Goal: Task Accomplishment & Management: Manage account settings

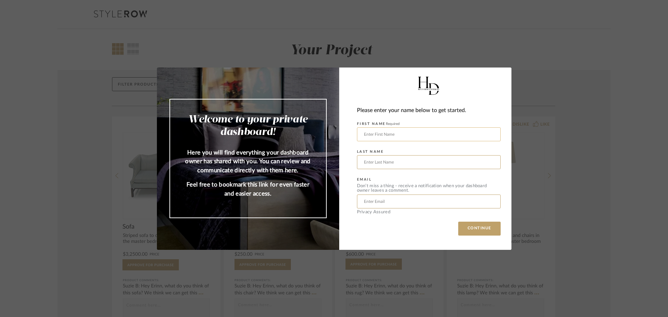
click at [391, 137] on input "text" at bounding box center [429, 134] width 144 height 14
type input "[PERSON_NAME]"
type input "French"
type input "[EMAIL_ADDRESS][DOMAIN_NAME]"
click at [471, 228] on button "CONTINUE" at bounding box center [479, 229] width 42 height 14
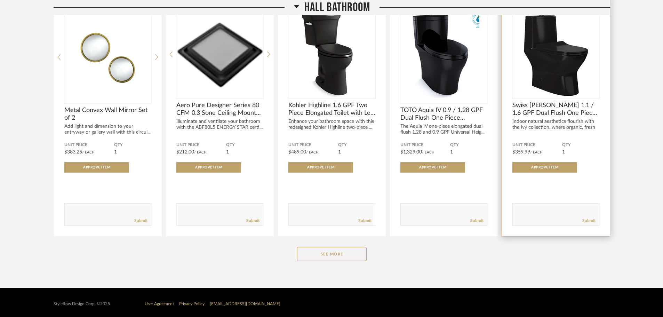
scroll to position [1337, 0]
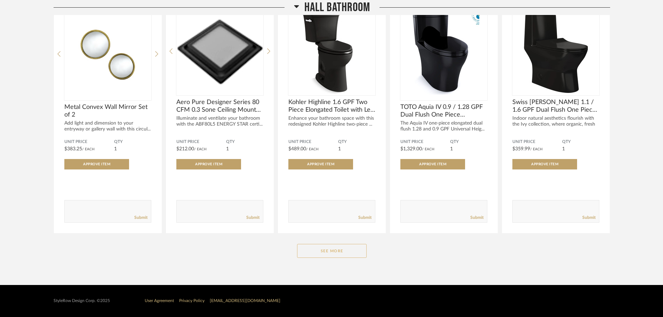
click at [335, 250] on button "See More" at bounding box center [332, 251] width 70 height 14
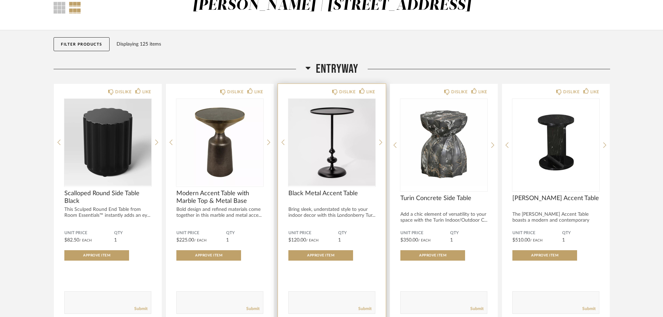
scroll to position [0, 0]
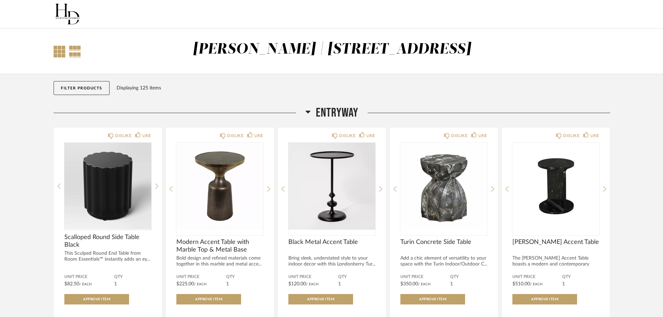
click at [64, 53] on div at bounding box center [60, 52] width 12 height 12
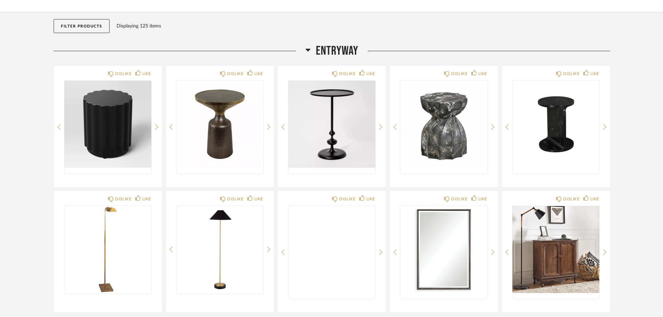
scroll to position [104, 0]
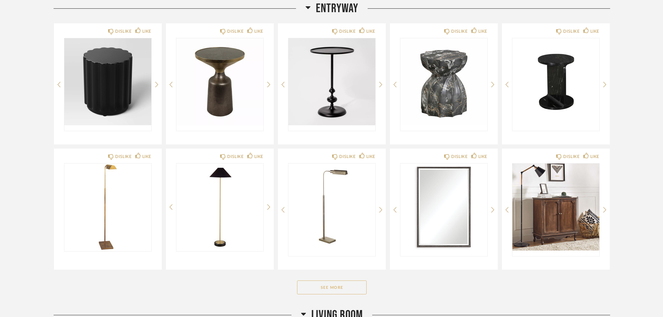
click at [336, 289] on button "See More" at bounding box center [332, 287] width 70 height 14
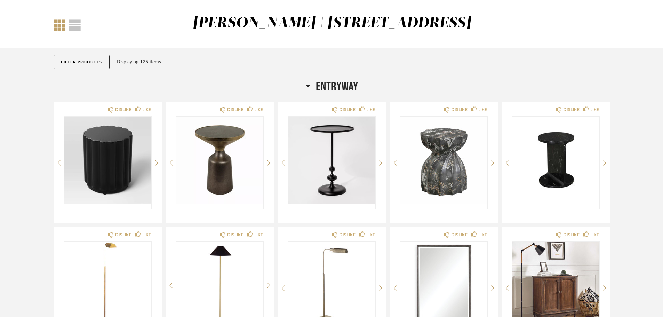
scroll to position [0, 0]
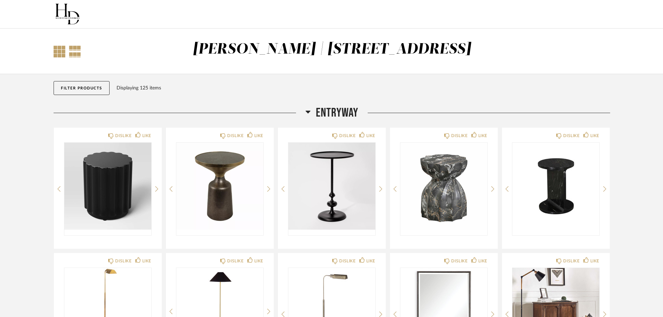
click at [76, 54] on div at bounding box center [75, 52] width 12 height 12
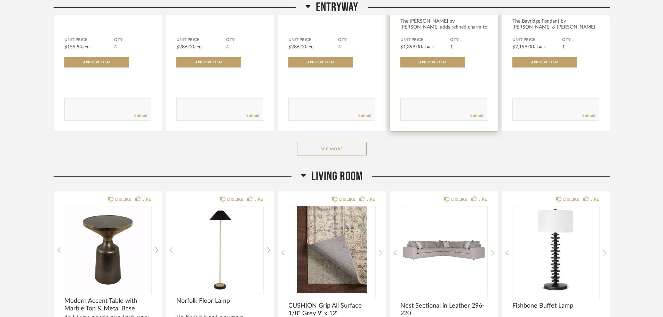
scroll to position [1252, 0]
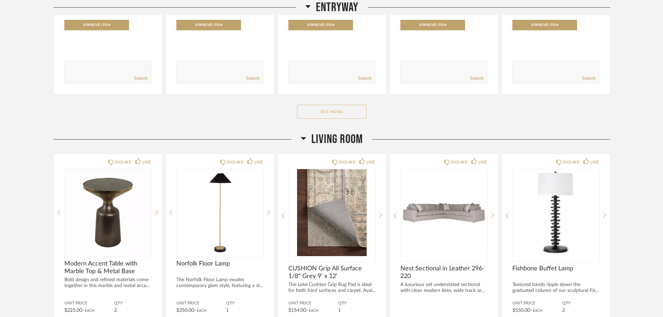
click at [338, 112] on button "See More" at bounding box center [332, 112] width 70 height 14
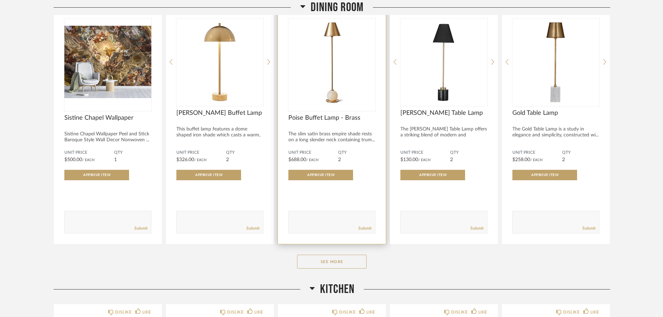
scroll to position [1809, 0]
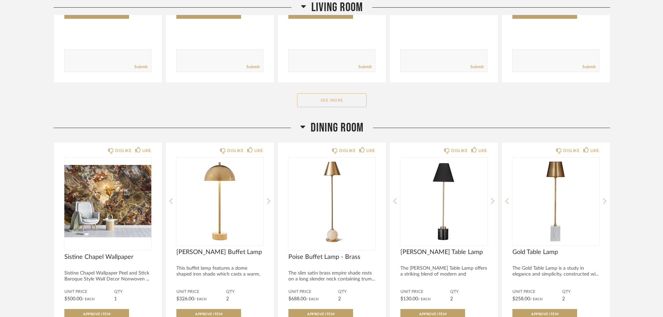
click at [335, 103] on button "See More" at bounding box center [332, 100] width 70 height 14
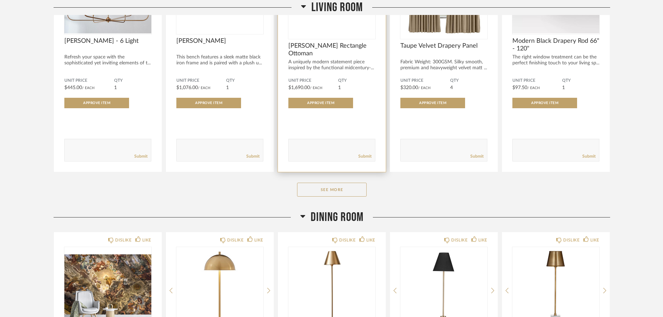
scroll to position [2678, 0]
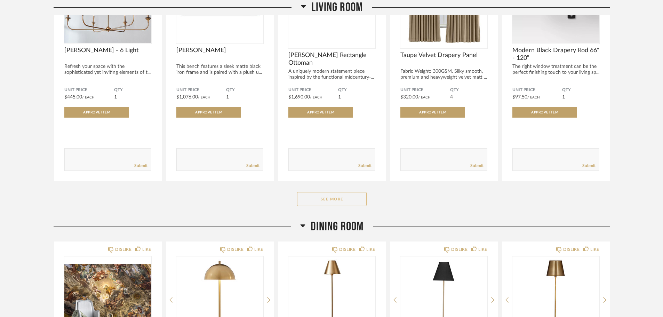
click at [341, 198] on button "See More" at bounding box center [332, 199] width 70 height 14
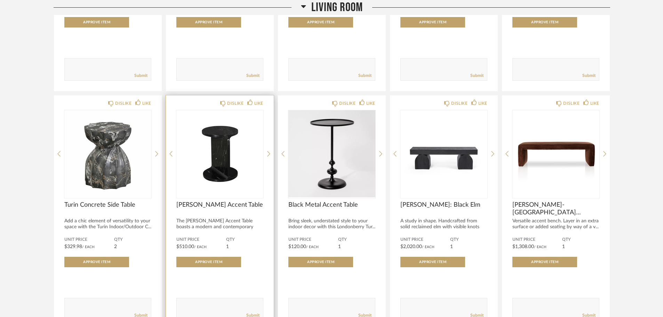
scroll to position [3304, 0]
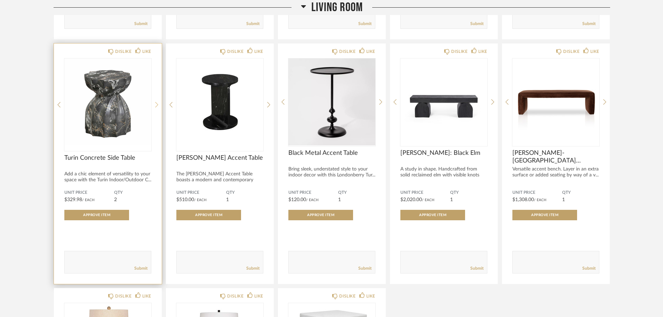
click at [155, 104] on icon at bounding box center [156, 105] width 3 height 6
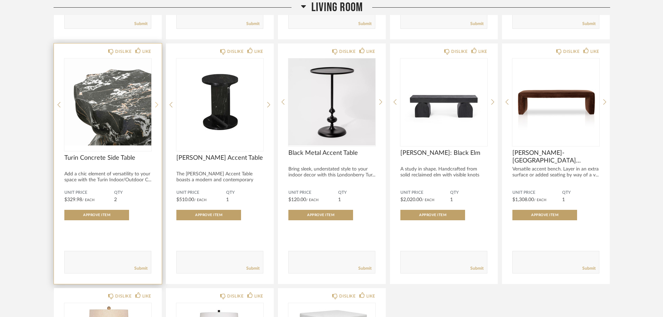
click at [155, 104] on icon at bounding box center [156, 105] width 3 height 6
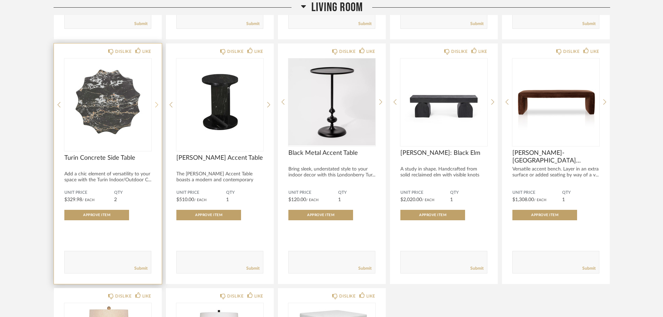
click at [155, 104] on icon at bounding box center [156, 105] width 3 height 6
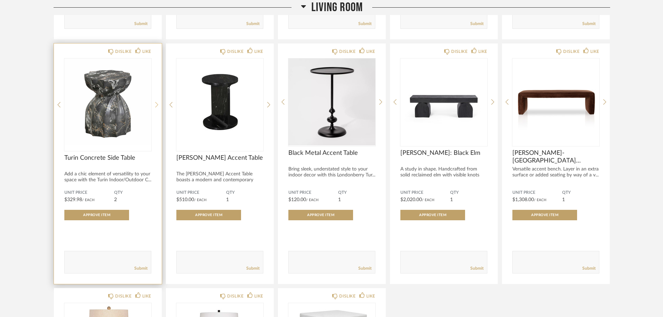
click at [155, 104] on icon at bounding box center [156, 105] width 3 height 6
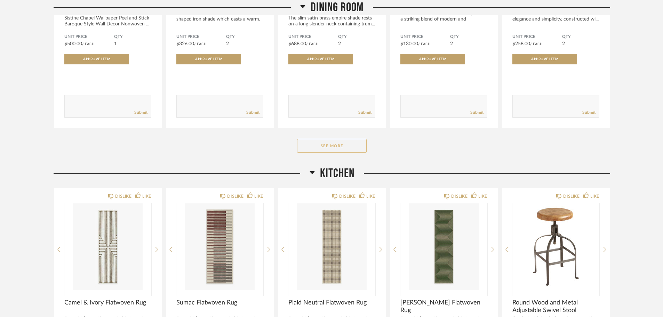
scroll to position [4000, 0]
click at [342, 151] on button "See More" at bounding box center [332, 146] width 70 height 14
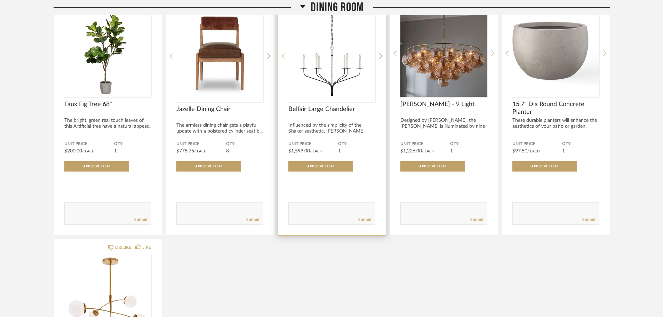
scroll to position [4631, 0]
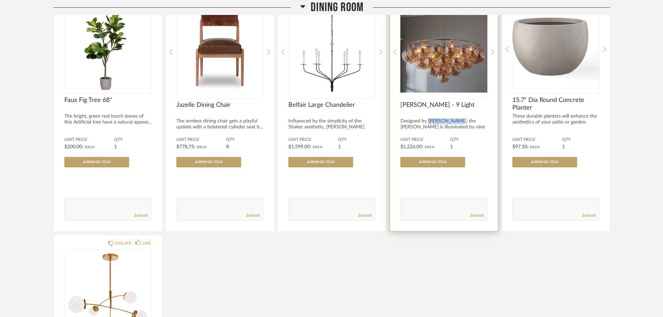
drag, startPoint x: 429, startPoint y: 120, endPoint x: 458, endPoint y: 120, distance: 29.9
click at [458, 120] on div "Designed by [PERSON_NAME], the [PERSON_NAME] is illuminated by nine lights,..." at bounding box center [443, 127] width 87 height 18
copy div "[PERSON_NAME]"
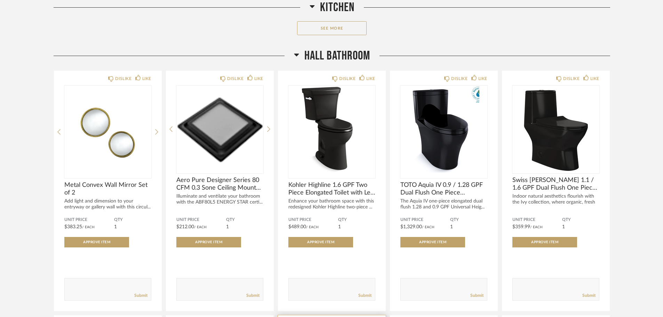
scroll to position [5141, 0]
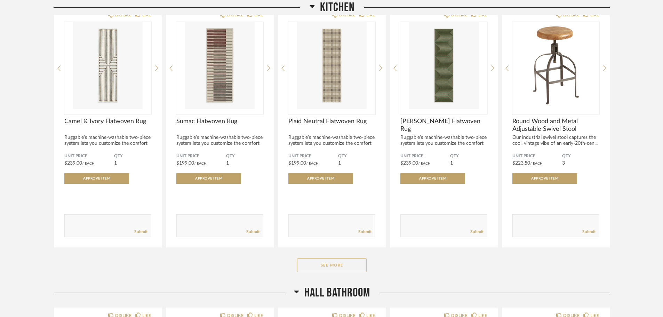
click at [333, 265] on button "See More" at bounding box center [332, 265] width 70 height 14
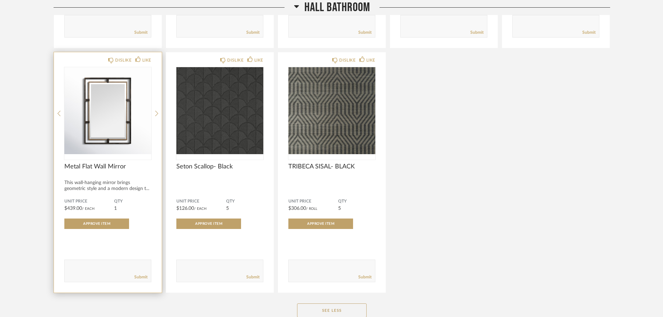
scroll to position [6602, 0]
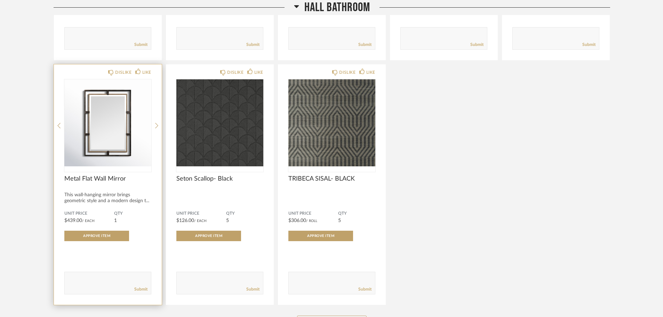
click at [118, 117] on img "0" at bounding box center [107, 122] width 87 height 87
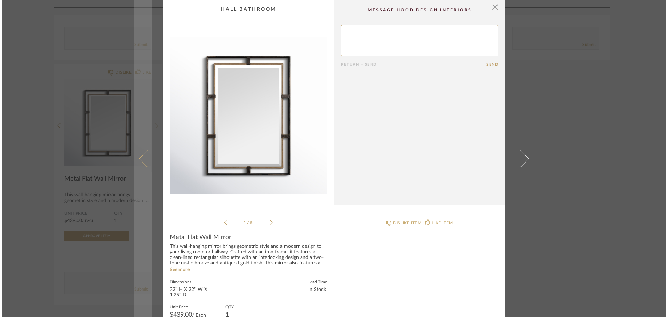
scroll to position [0, 0]
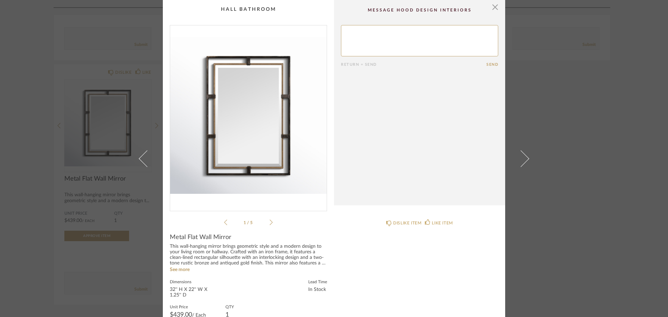
click at [256, 96] on img "0" at bounding box center [248, 115] width 157 height 180
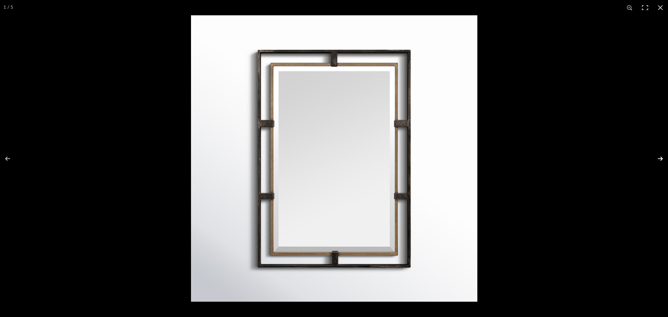
click at [661, 157] on button at bounding box center [656, 158] width 24 height 35
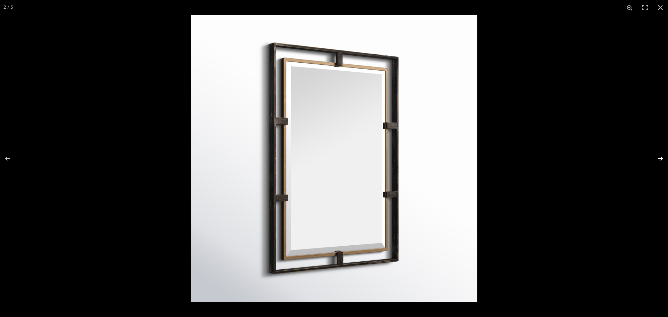
click at [659, 157] on button at bounding box center [656, 158] width 24 height 35
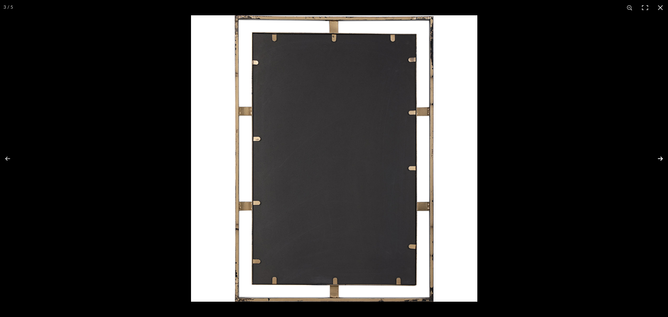
click at [659, 157] on button at bounding box center [656, 158] width 24 height 35
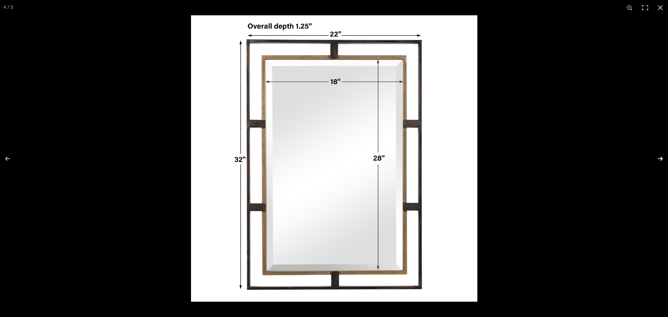
click at [658, 157] on button at bounding box center [656, 158] width 24 height 35
click at [660, 9] on button at bounding box center [660, 7] width 15 height 15
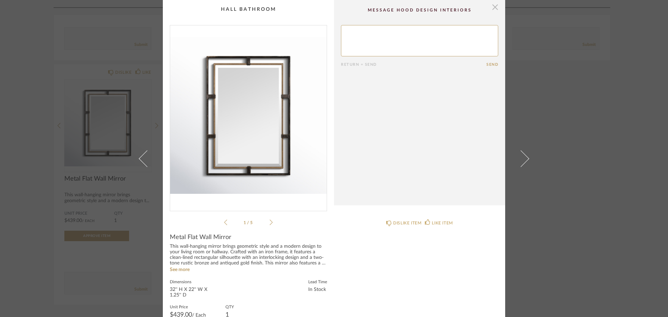
click at [491, 6] on span "button" at bounding box center [495, 7] width 14 height 14
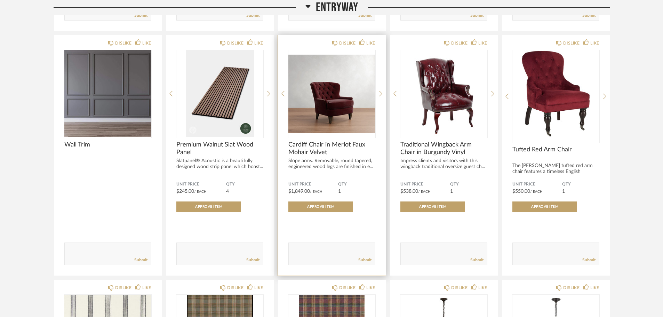
scroll to position [691, 0]
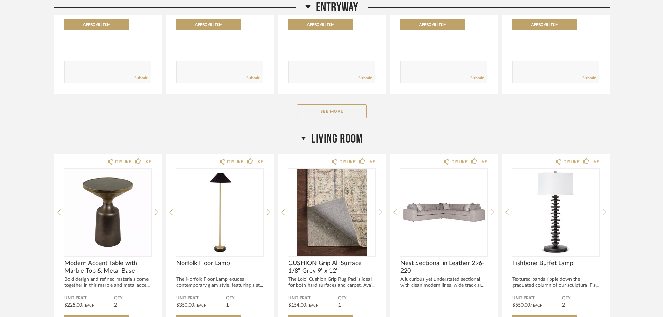
scroll to position [278, 0]
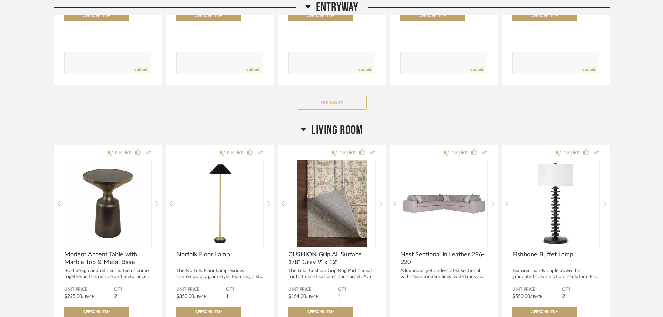
click at [309, 96] on button "See More" at bounding box center [332, 103] width 70 height 14
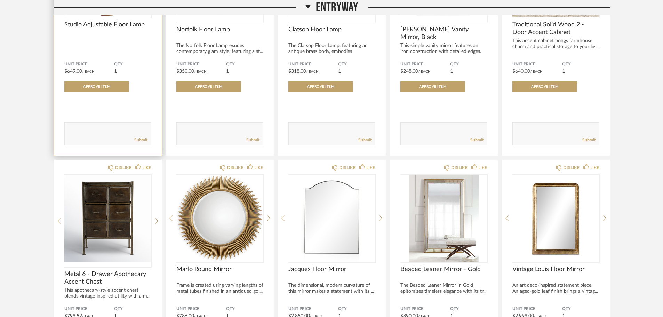
scroll to position [487, 0]
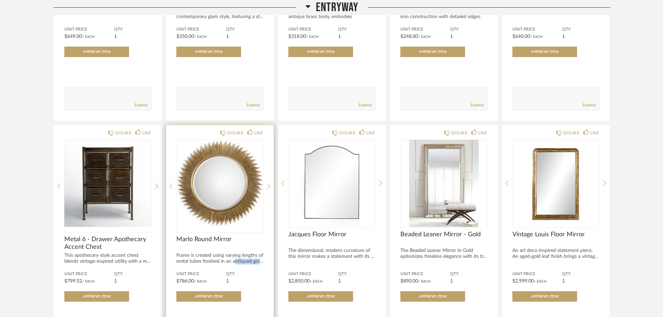
drag, startPoint x: 234, startPoint y: 259, endPoint x: 258, endPoint y: 259, distance: 24.0
click at [258, 259] on div "Frame is created using varying lengths of metal tubes finished in an antiqued g…" at bounding box center [219, 259] width 87 height 12
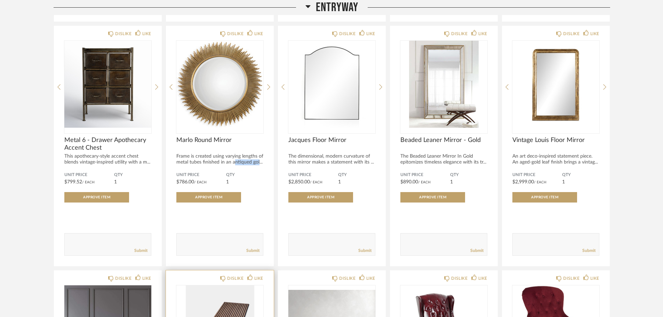
scroll to position [696, 0]
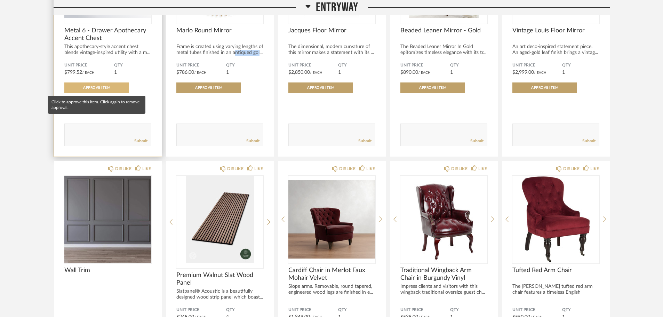
click at [112, 87] on button "Approve Item" at bounding box center [96, 87] width 65 height 10
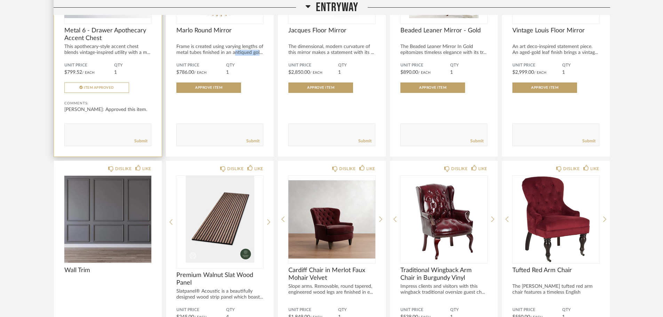
click at [110, 88] on span "Item Approved" at bounding box center [99, 87] width 30 height 3
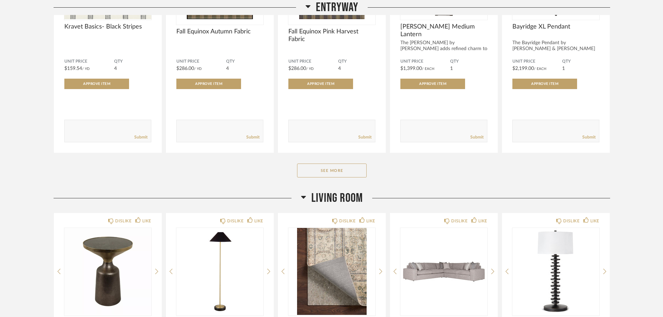
scroll to position [1357, 0]
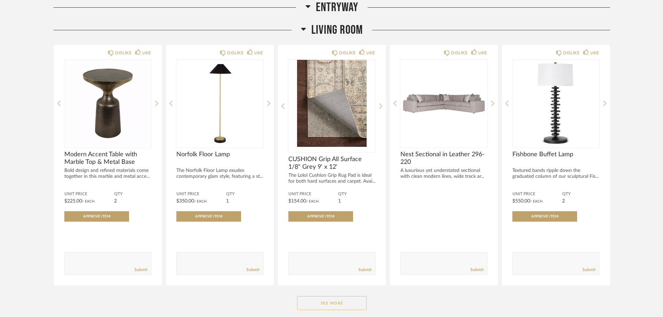
click at [330, 303] on button "See More" at bounding box center [332, 303] width 70 height 14
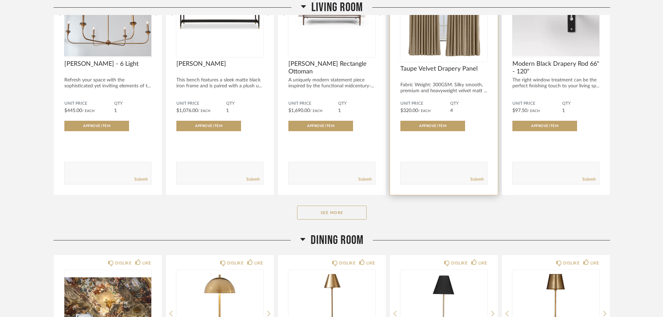
scroll to position [2470, 0]
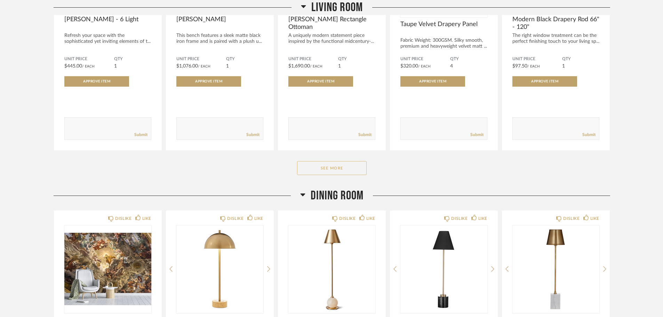
click at [348, 166] on button "See More" at bounding box center [332, 168] width 70 height 14
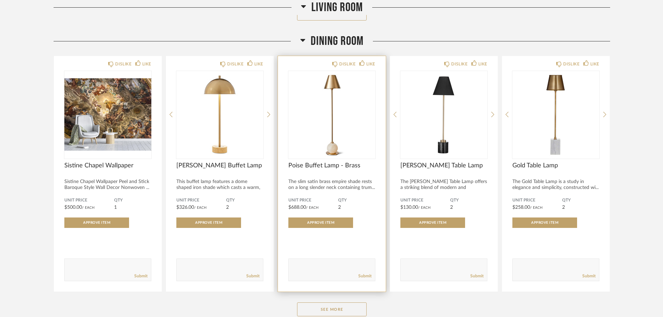
scroll to position [3618, 0]
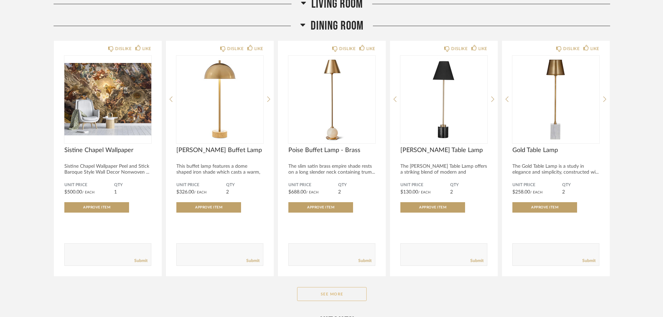
click at [335, 297] on button "See More" at bounding box center [332, 294] width 70 height 14
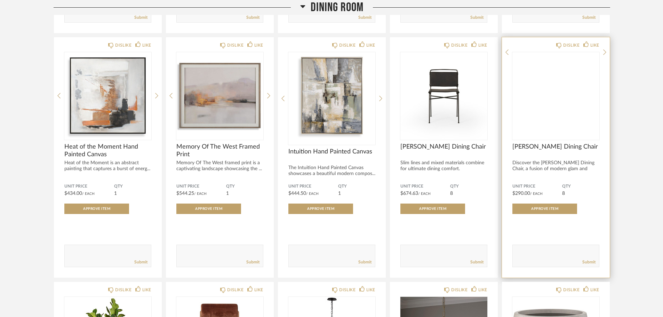
scroll to position [4105, 0]
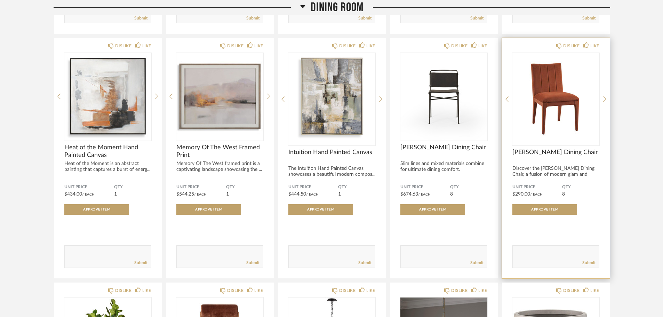
click at [549, 106] on img "0" at bounding box center [555, 96] width 87 height 87
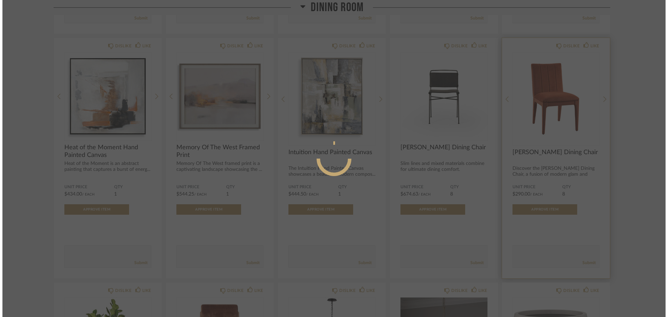
scroll to position [0, 0]
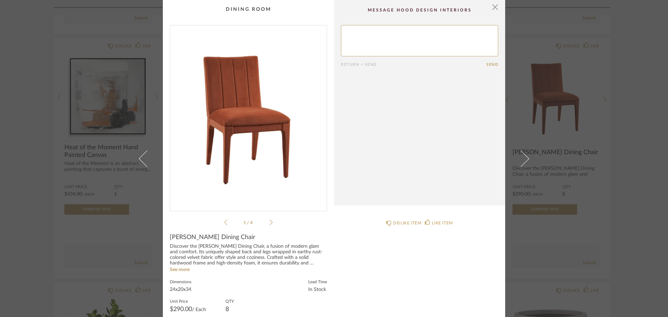
click at [264, 123] on img "0" at bounding box center [248, 115] width 157 height 180
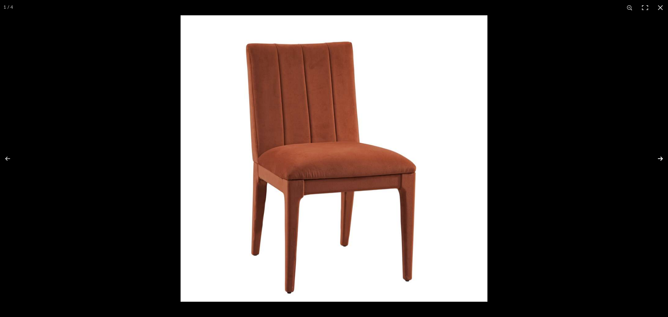
click at [659, 162] on button at bounding box center [656, 158] width 24 height 35
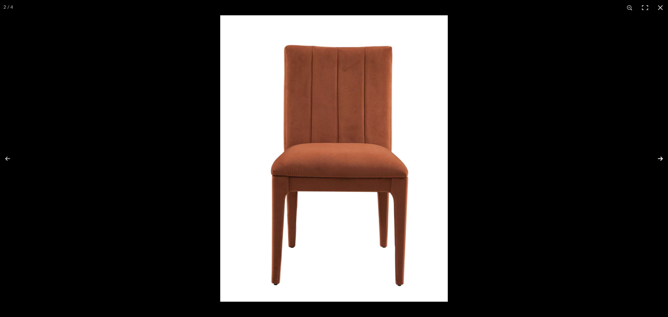
click at [659, 162] on button at bounding box center [656, 158] width 24 height 35
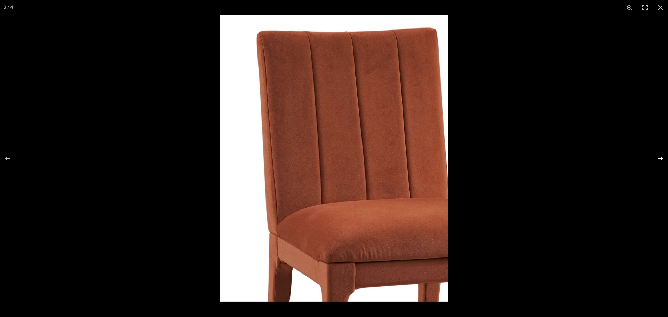
click at [659, 162] on button at bounding box center [656, 158] width 24 height 35
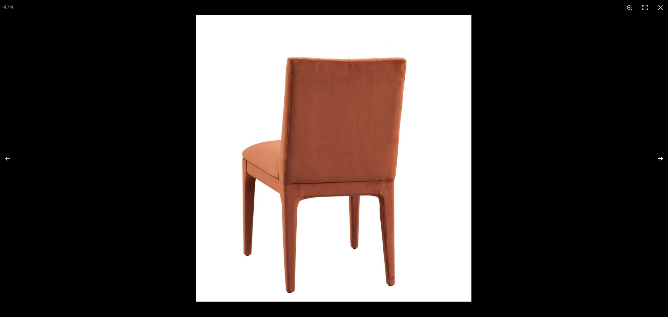
click at [659, 162] on button at bounding box center [656, 158] width 24 height 35
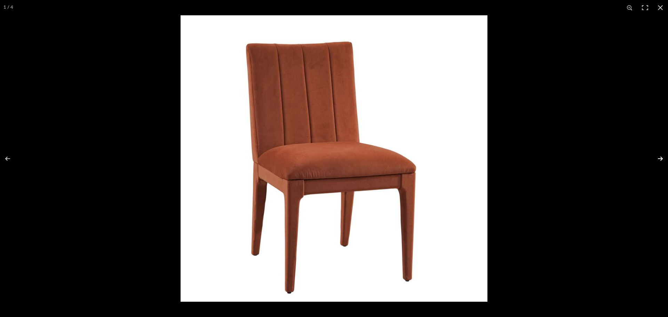
click at [659, 162] on button at bounding box center [656, 158] width 24 height 35
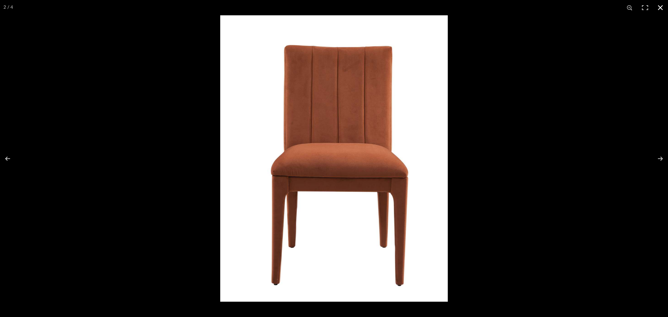
click at [661, 7] on button at bounding box center [660, 7] width 15 height 15
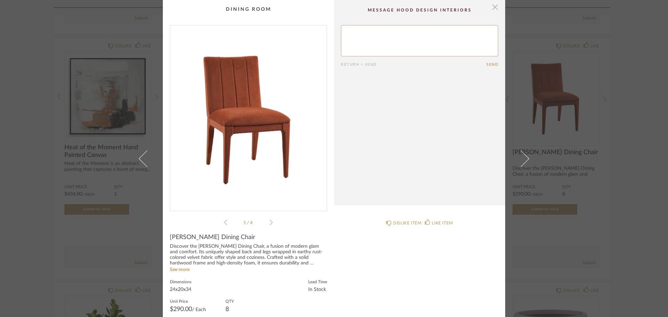
click at [492, 6] on span "button" at bounding box center [495, 7] width 14 height 14
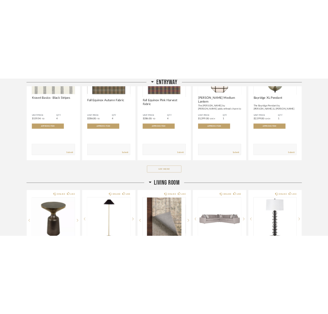
scroll to position [1148, 0]
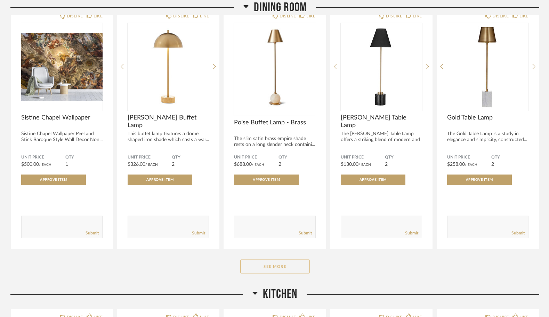
scroll to position [730, 0]
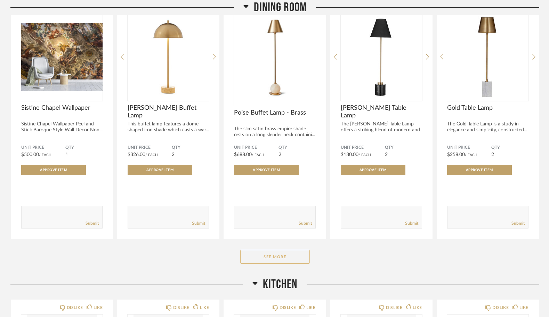
click at [270, 258] on button "See More" at bounding box center [275, 256] width 70 height 14
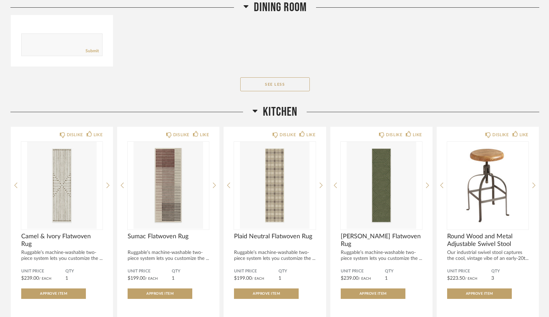
scroll to position [1983, 0]
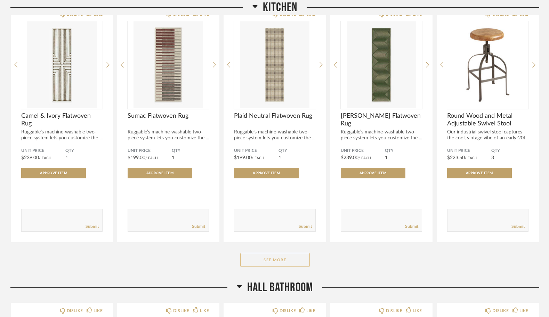
click at [278, 260] on button "See More" at bounding box center [275, 260] width 70 height 14
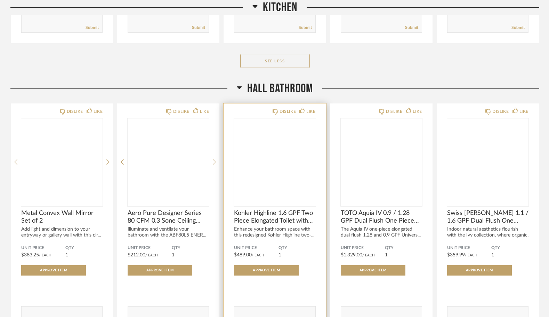
scroll to position [2781, 0]
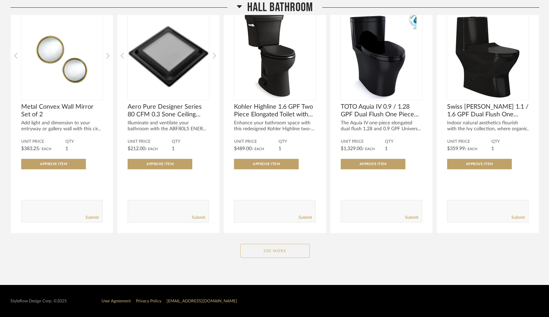
click at [278, 248] on button "See More" at bounding box center [275, 250] width 70 height 14
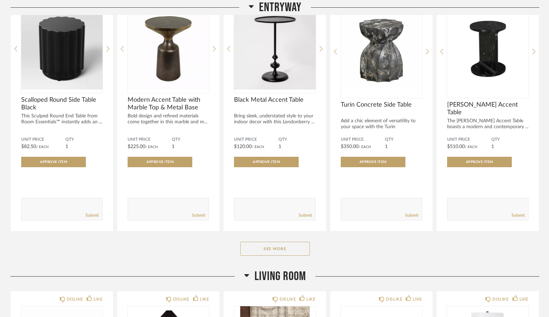
scroll to position [139, 0]
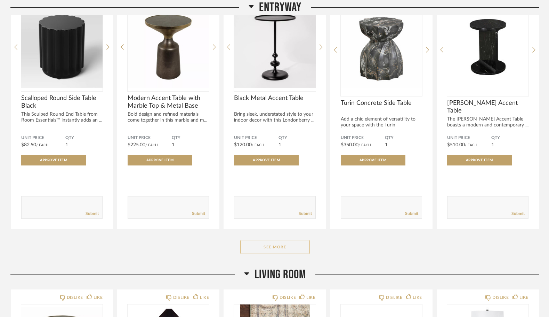
click at [275, 249] on button "See More" at bounding box center [275, 247] width 70 height 14
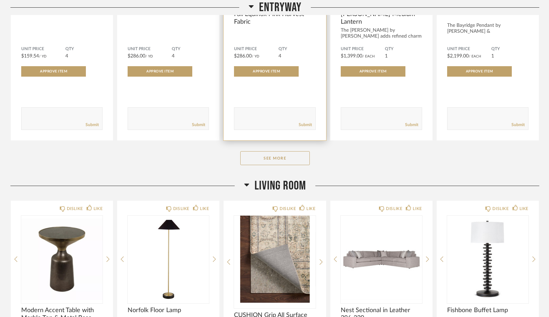
scroll to position [1217, 0]
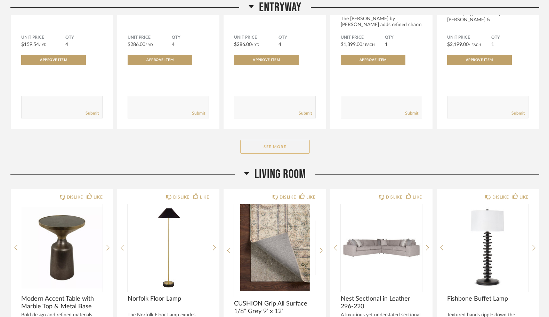
click at [289, 148] on button "See More" at bounding box center [275, 146] width 70 height 14
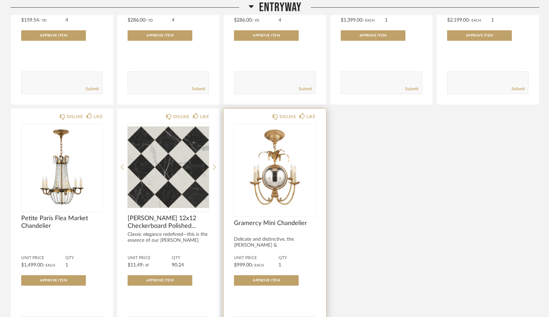
scroll to position [1252, 0]
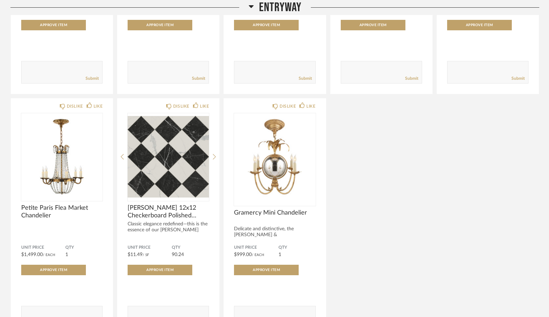
drag, startPoint x: 392, startPoint y: 211, endPoint x: 386, endPoint y: 215, distance: 7.6
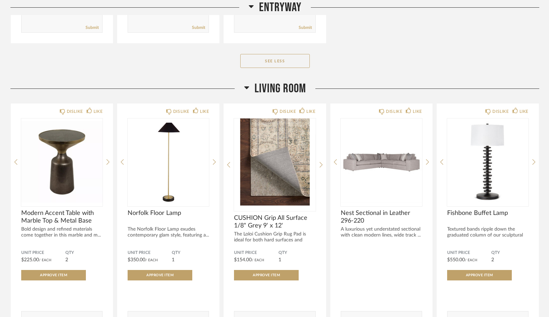
scroll to position [1670, 0]
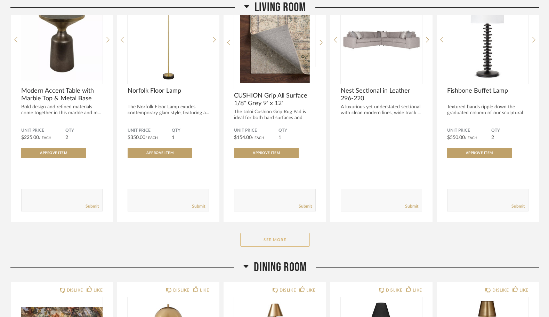
click at [285, 240] on button "See More" at bounding box center [275, 239] width 70 height 14
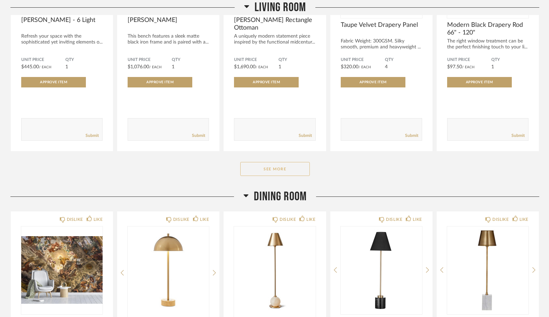
scroll to position [2713, 0]
click at [261, 169] on button "See More" at bounding box center [275, 169] width 70 height 14
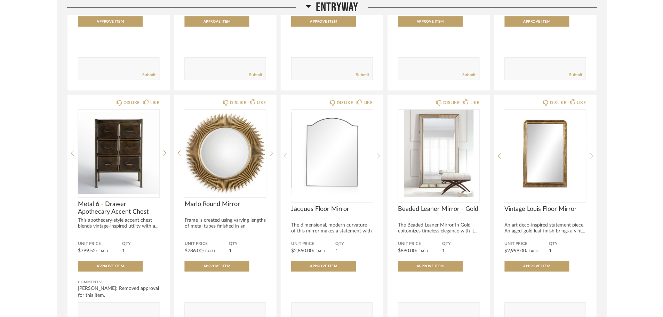
scroll to position [522, 0]
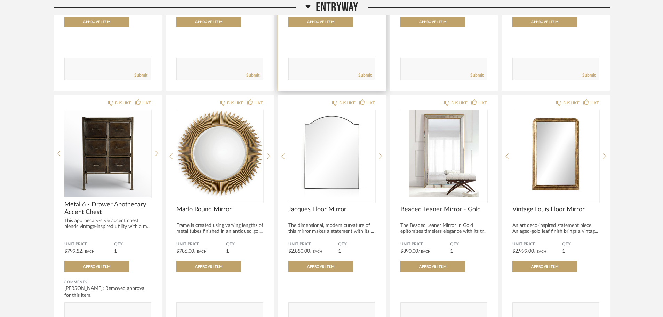
drag, startPoint x: 285, startPoint y: 67, endPoint x: 281, endPoint y: 64, distance: 4.5
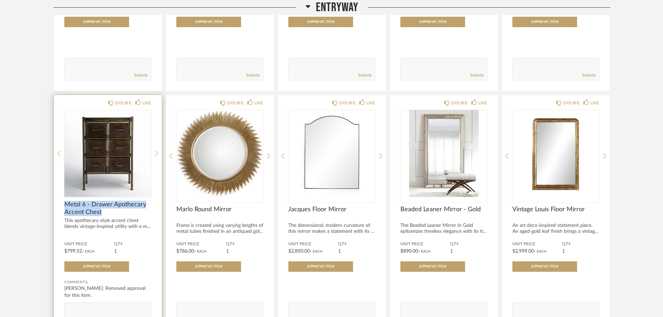
drag, startPoint x: 281, startPoint y: 64, endPoint x: 66, endPoint y: 205, distance: 257.1
click at [66, 205] on span "Metal 6 - Drawer Apothecary Accent Chest" at bounding box center [107, 208] width 87 height 15
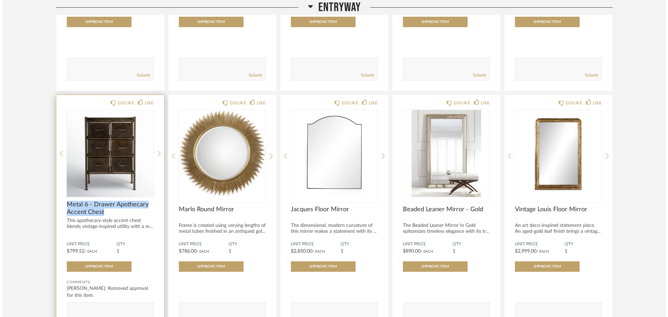
scroll to position [0, 0]
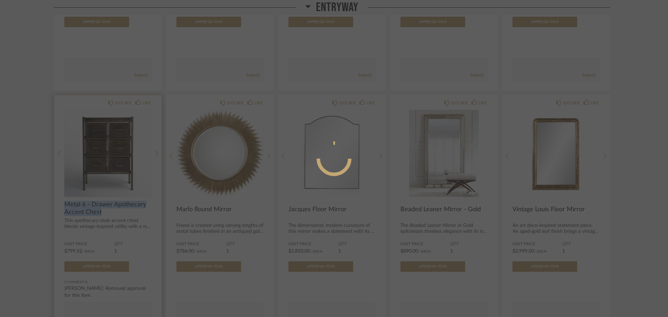
copy span "Metal 6 - Drawer Apothecary Accent Chest"
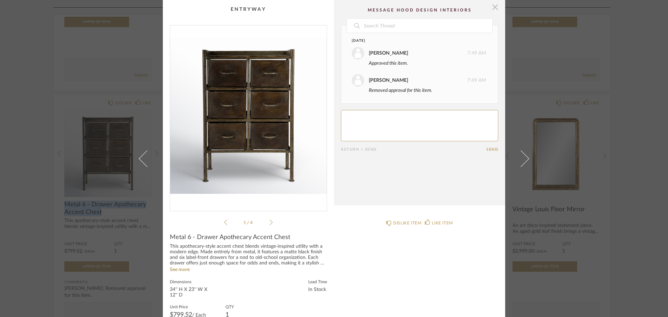
drag, startPoint x: 494, startPoint y: 7, endPoint x: 489, endPoint y: 10, distance: 5.8
click at [494, 7] on span "button" at bounding box center [495, 7] width 14 height 14
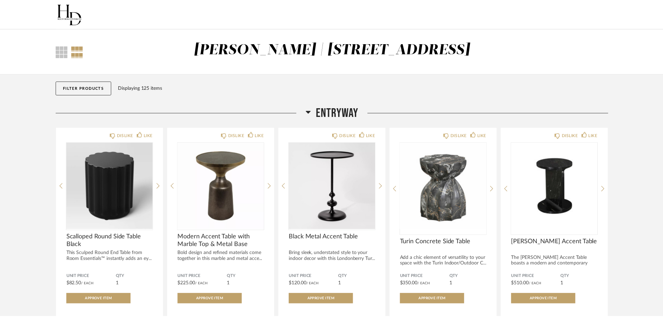
scroll to position [522, 0]
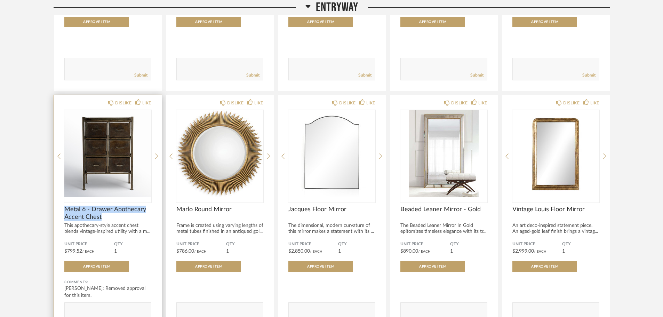
copy span "Metal 6 - Drawer Apothecary Accent Chest"
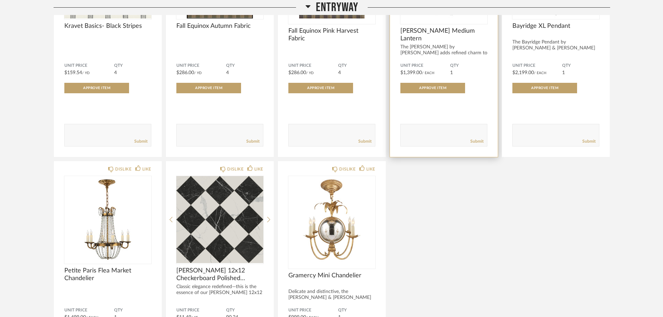
scroll to position [1252, 0]
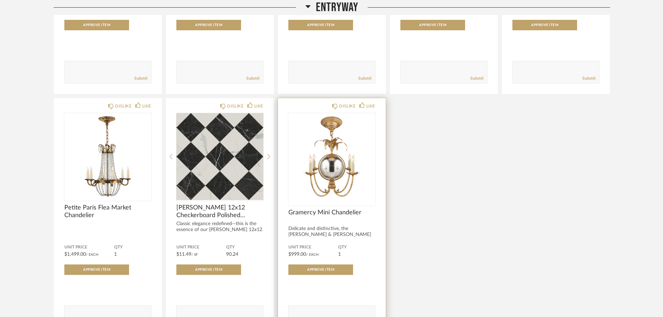
click at [334, 166] on img "0" at bounding box center [331, 156] width 87 height 87
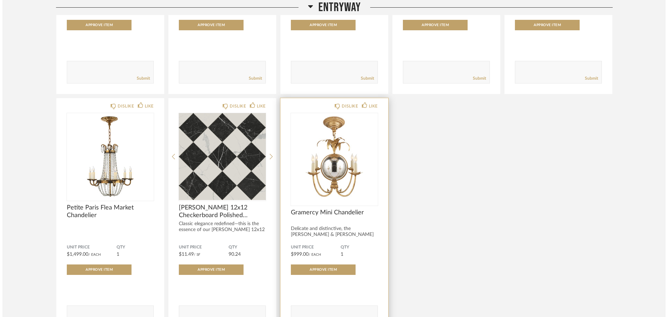
scroll to position [0, 0]
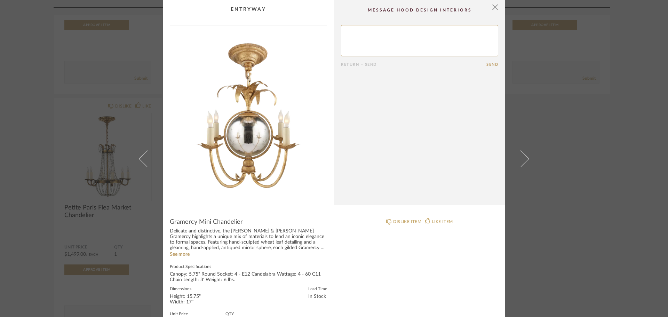
click at [254, 131] on img "0" at bounding box center [248, 115] width 157 height 180
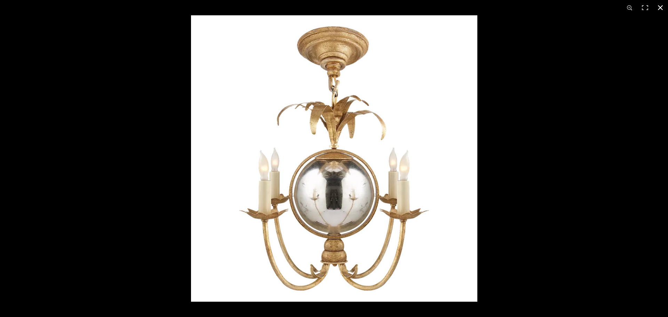
click at [532, 7] on button at bounding box center [660, 7] width 15 height 15
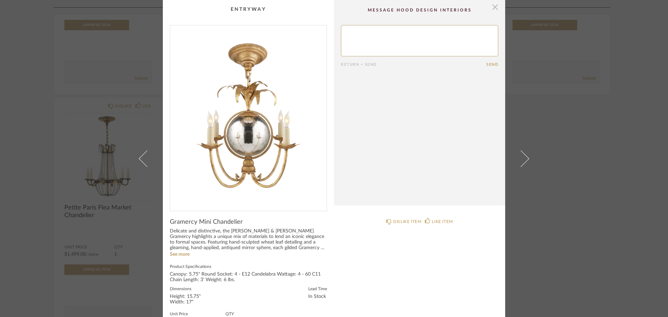
click at [495, 8] on span "button" at bounding box center [495, 7] width 14 height 14
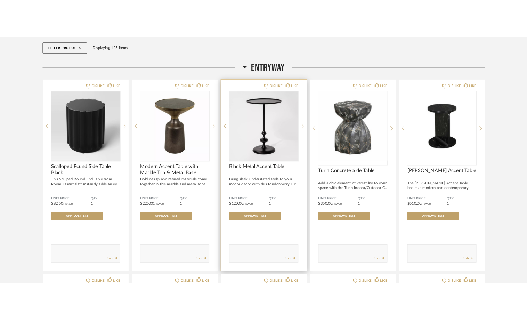
scroll to position [70, 0]
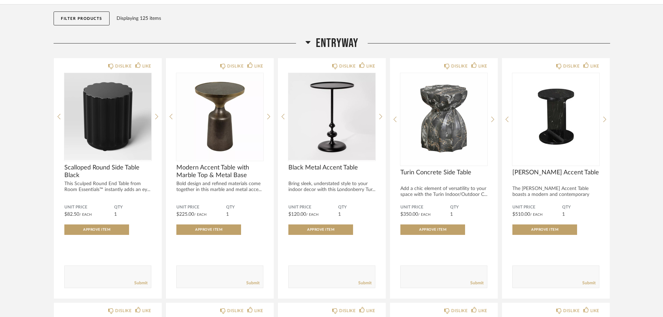
drag, startPoint x: 493, startPoint y: 22, endPoint x: 520, endPoint y: 2, distance: 33.6
click at [494, 22] on div "Filter Products Displaying 125 items" at bounding box center [332, 20] width 557 height 31
click at [333, 30] on div "Filter Products Displaying 125 items" at bounding box center [332, 20] width 557 height 31
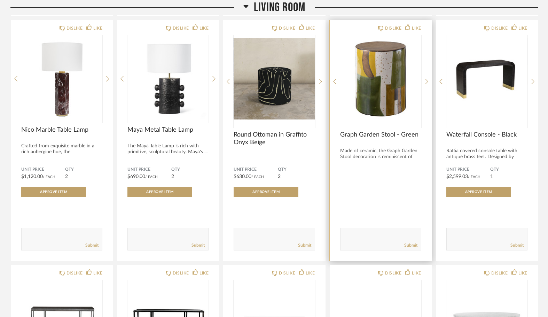
scroll to position [1878, 0]
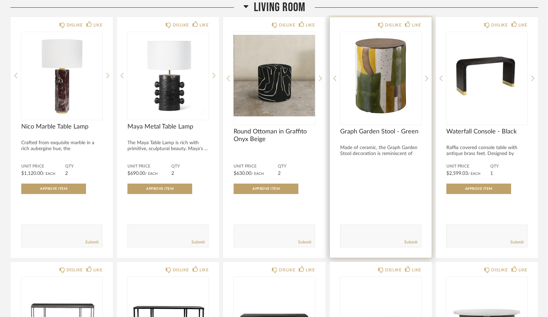
click at [378, 110] on img "0" at bounding box center [380, 75] width 81 height 87
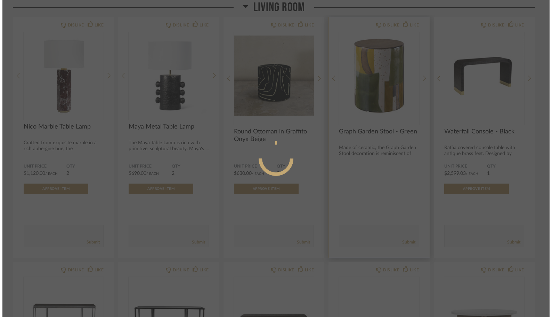
scroll to position [0, 0]
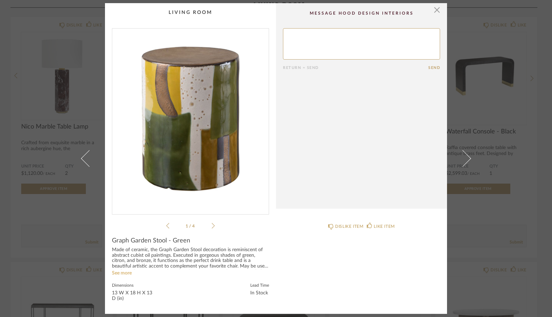
click at [121, 273] on link "See more" at bounding box center [122, 272] width 20 height 5
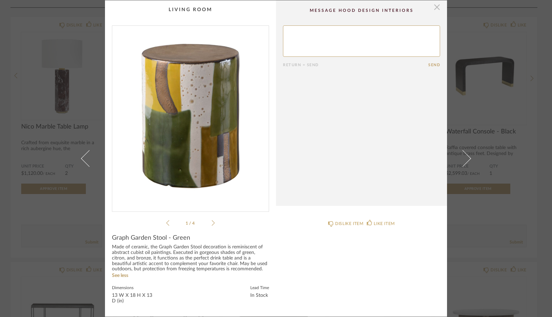
click at [437, 7] on span "button" at bounding box center [437, 7] width 14 height 14
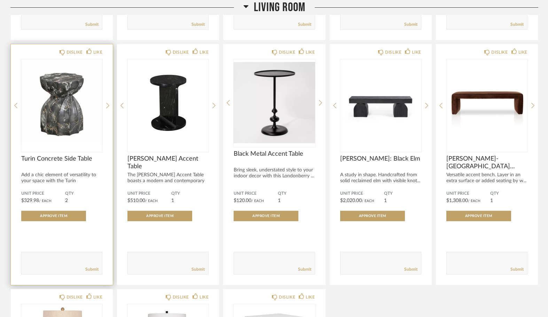
scroll to position [3513, 0]
